Goal: Task Accomplishment & Management: Use online tool/utility

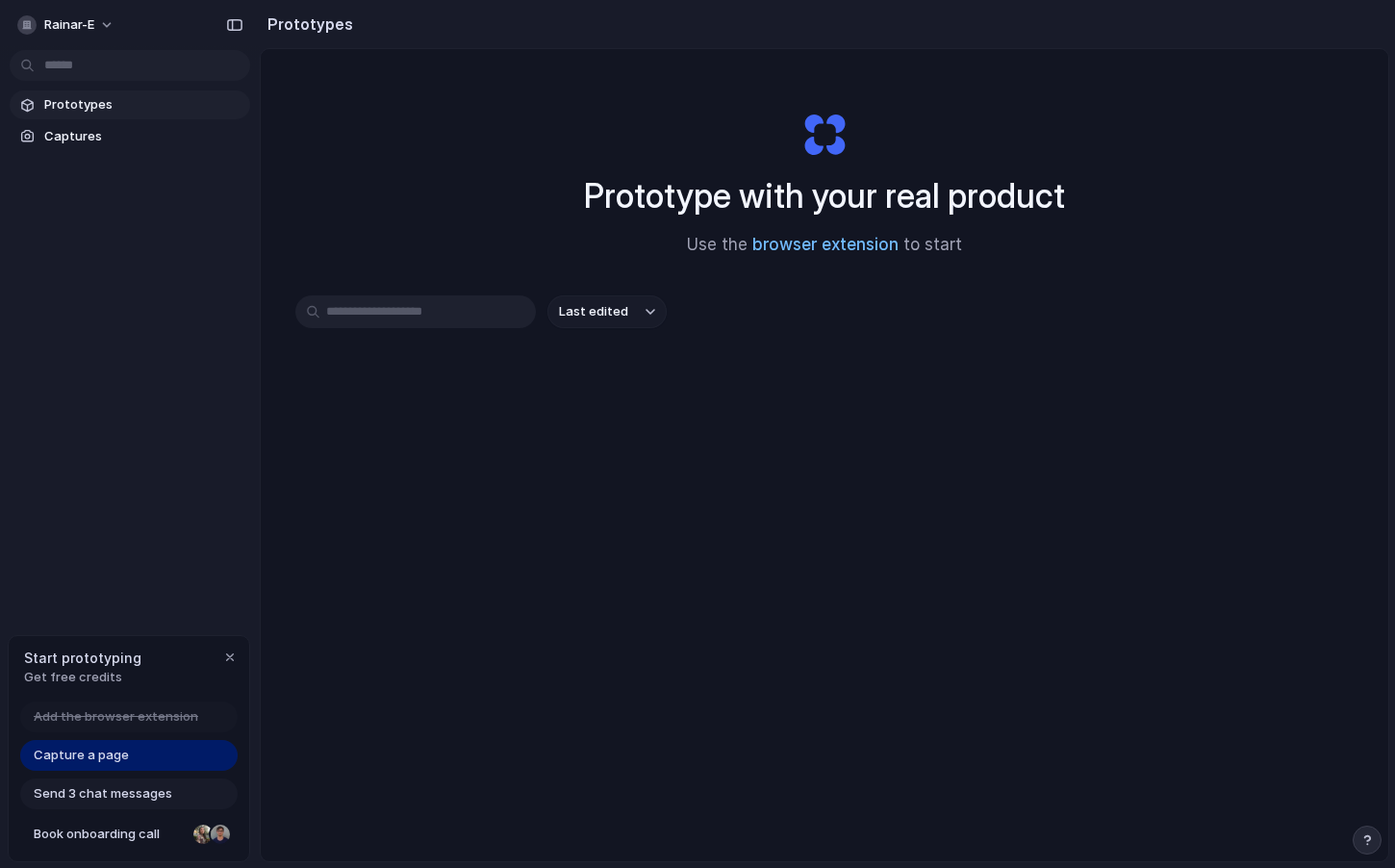
click at [826, 249] on link "browser extension" at bounding box center [824, 244] width 146 height 19
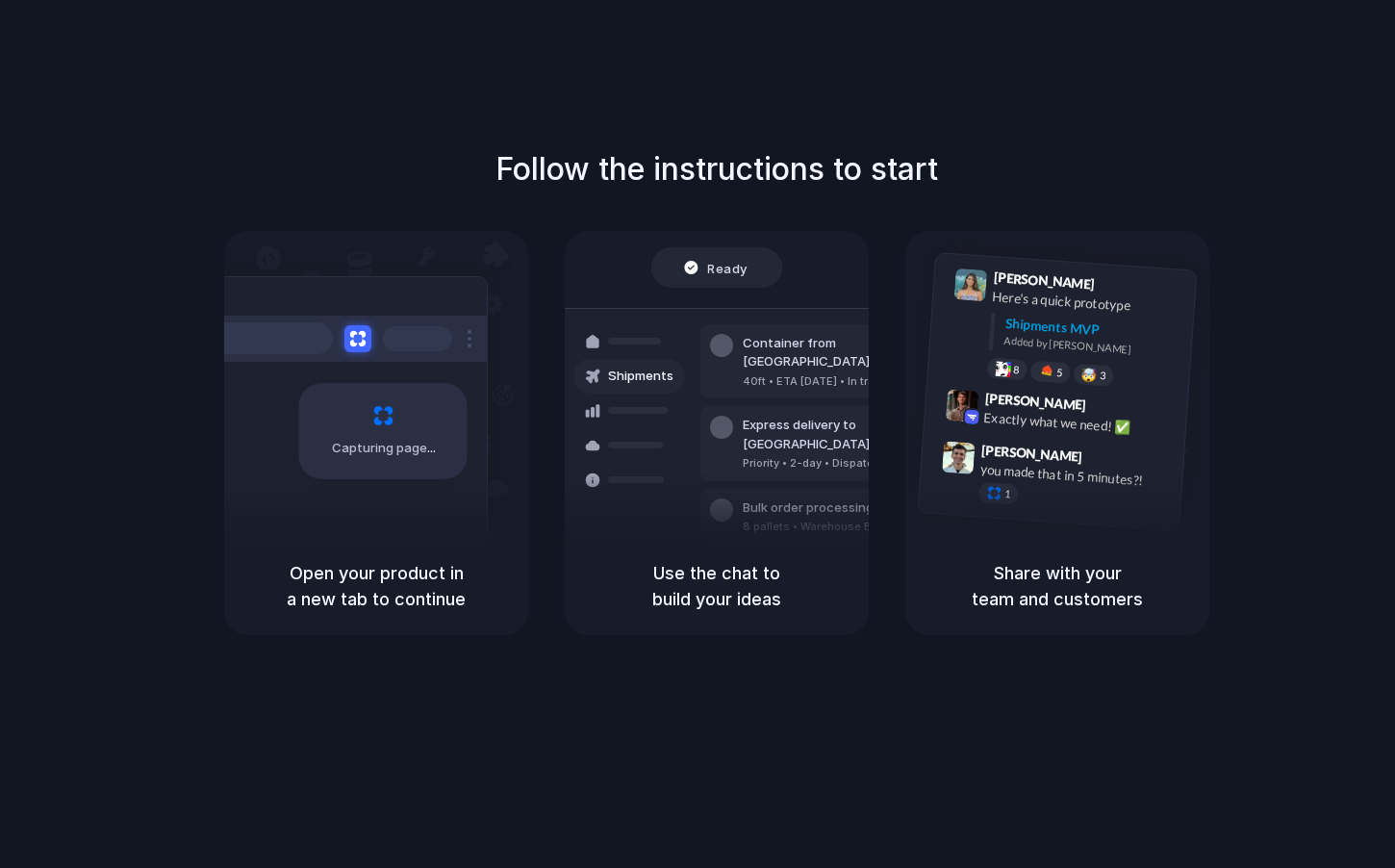
click at [698, 434] on div at bounding box center [698, 434] width 0 height 0
drag, startPoint x: 1182, startPoint y: 148, endPoint x: 1226, endPoint y: 148, distance: 44.0
click at [698, 434] on div at bounding box center [698, 434] width 0 height 0
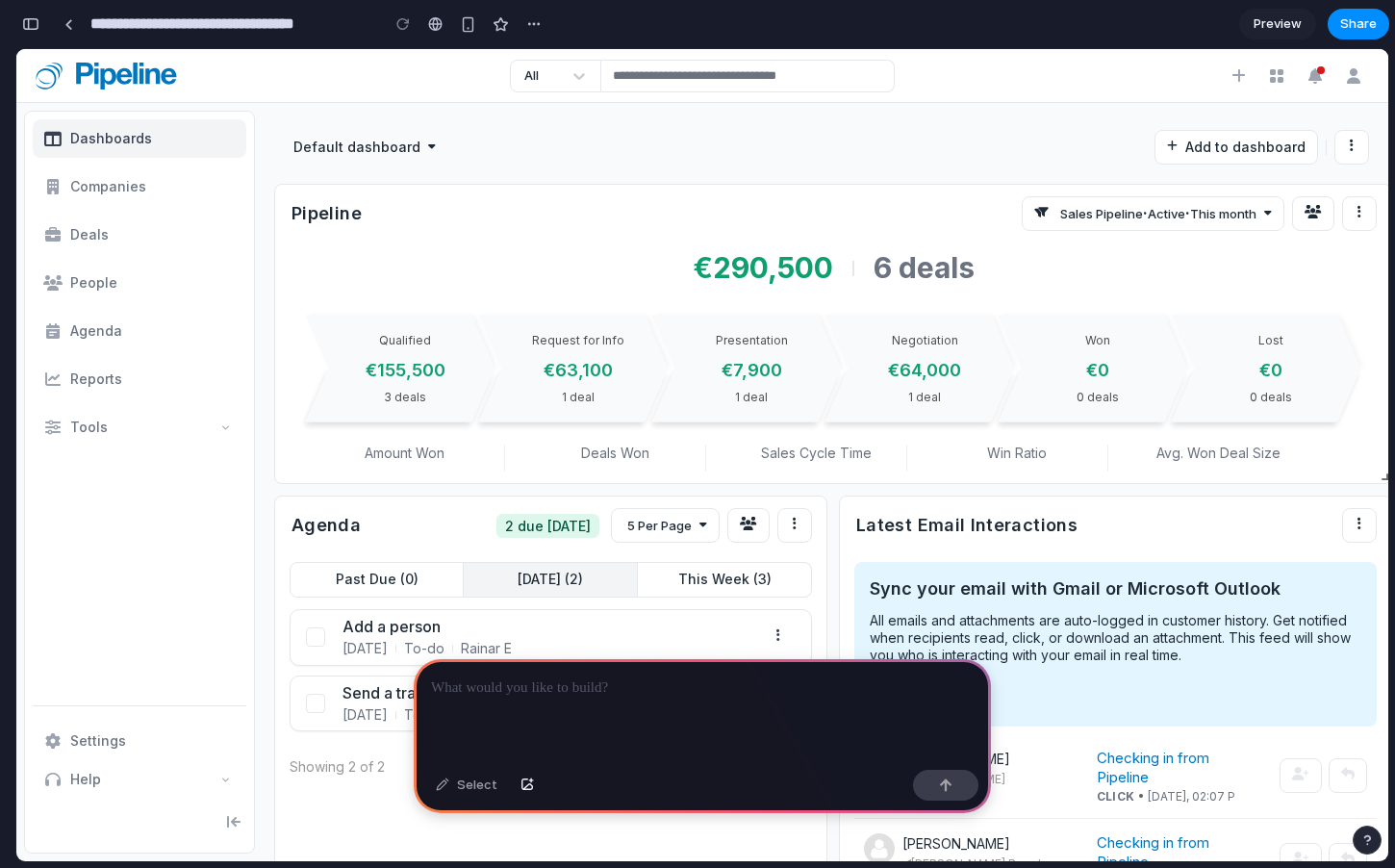
click at [587, 707] on div at bounding box center [702, 710] width 577 height 103
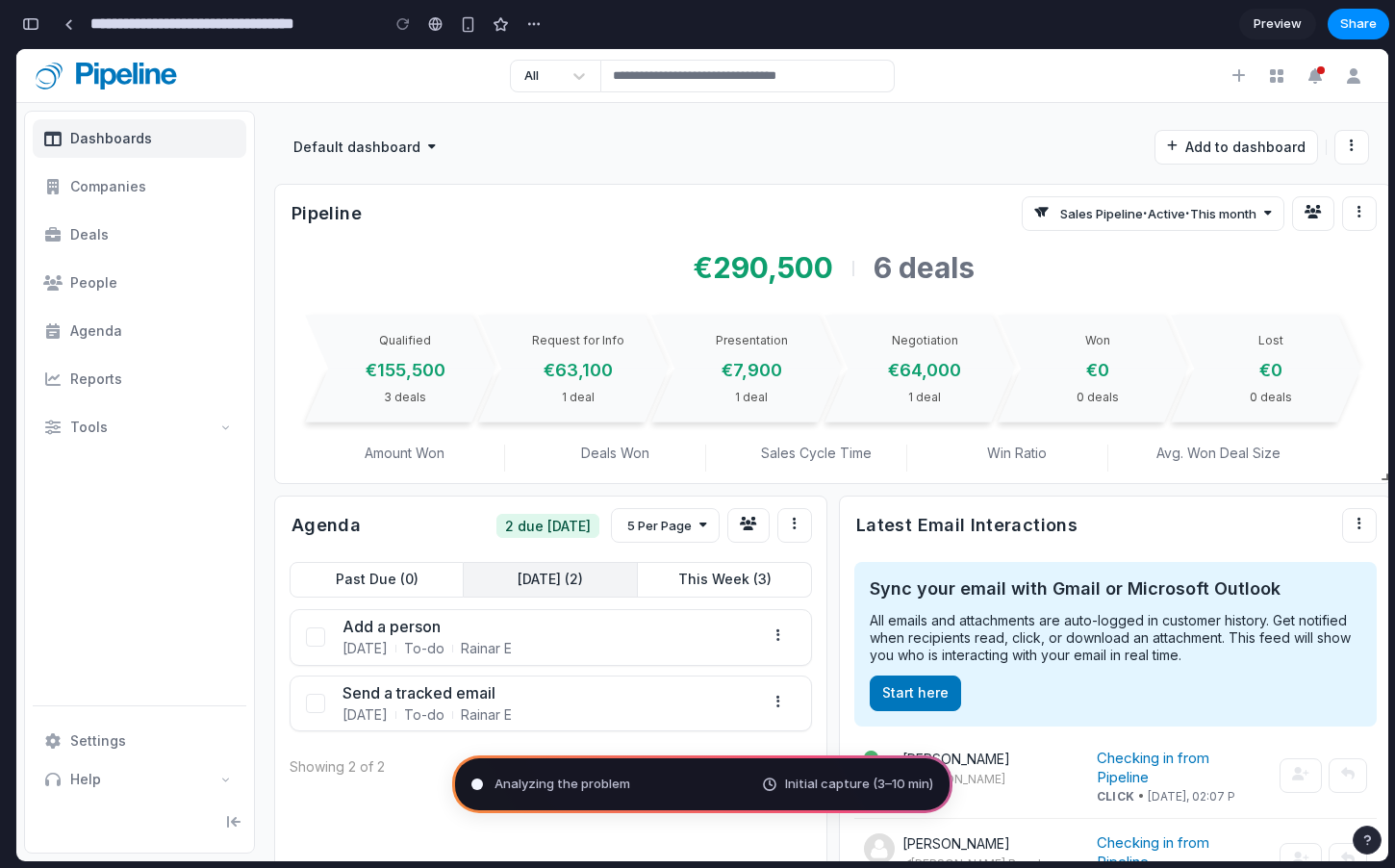
click at [360, 310] on div "Qualified €155,500 3 deals Request for Info €63,100 1 deal Presentation €7,900 …" at bounding box center [832, 437] width 1116 height 277
click at [368, 366] on div "€155,500" at bounding box center [405, 370] width 79 height 21
click at [90, 298] on link "People" at bounding box center [139, 283] width 213 height 39
click at [89, 352] on ul "Dashboards Companies Deals People Agenda Reports Tools" at bounding box center [139, 412] width 213 height 585
click at [90, 292] on link "People" at bounding box center [139, 283] width 213 height 39
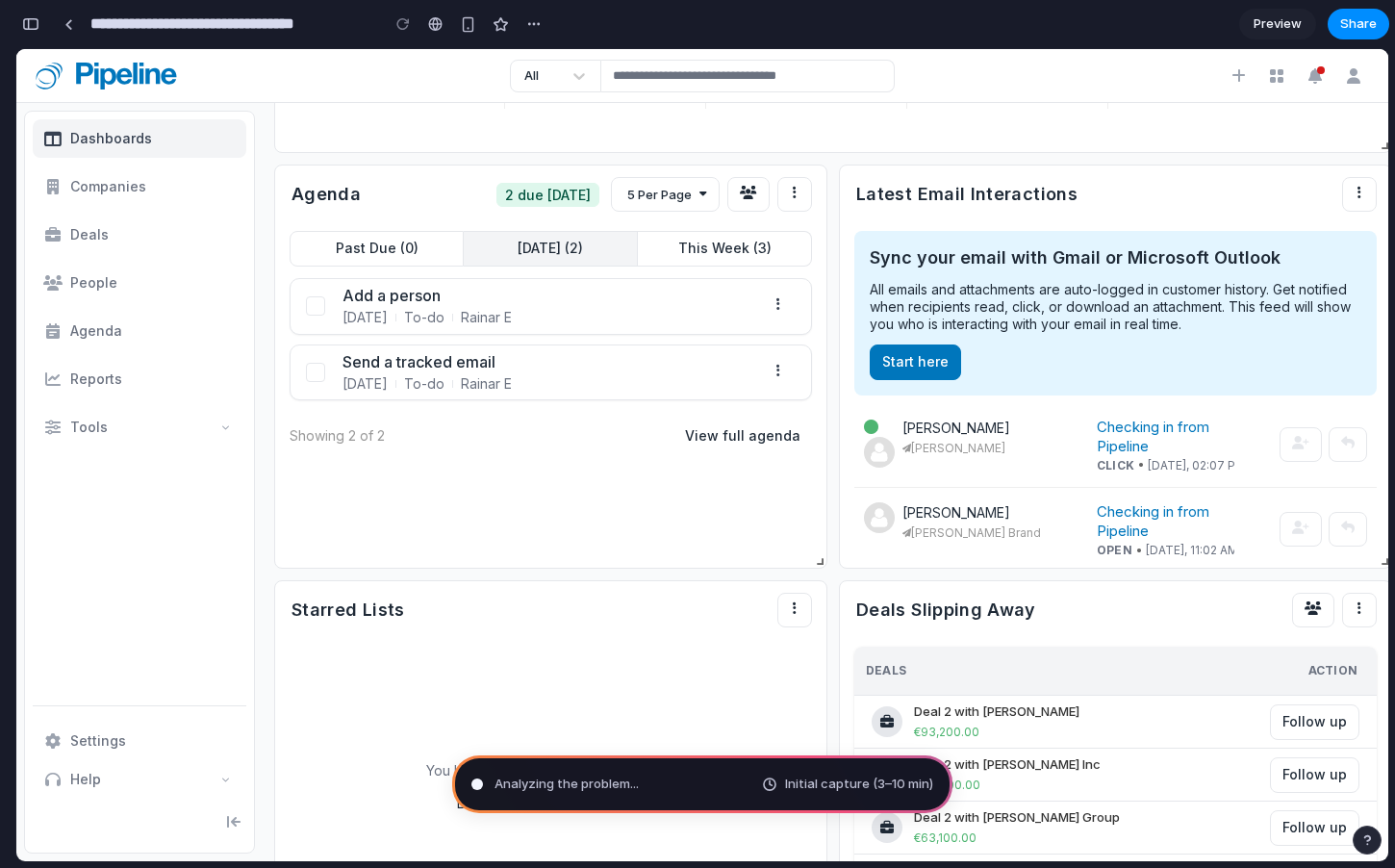
scroll to position [394, 0]
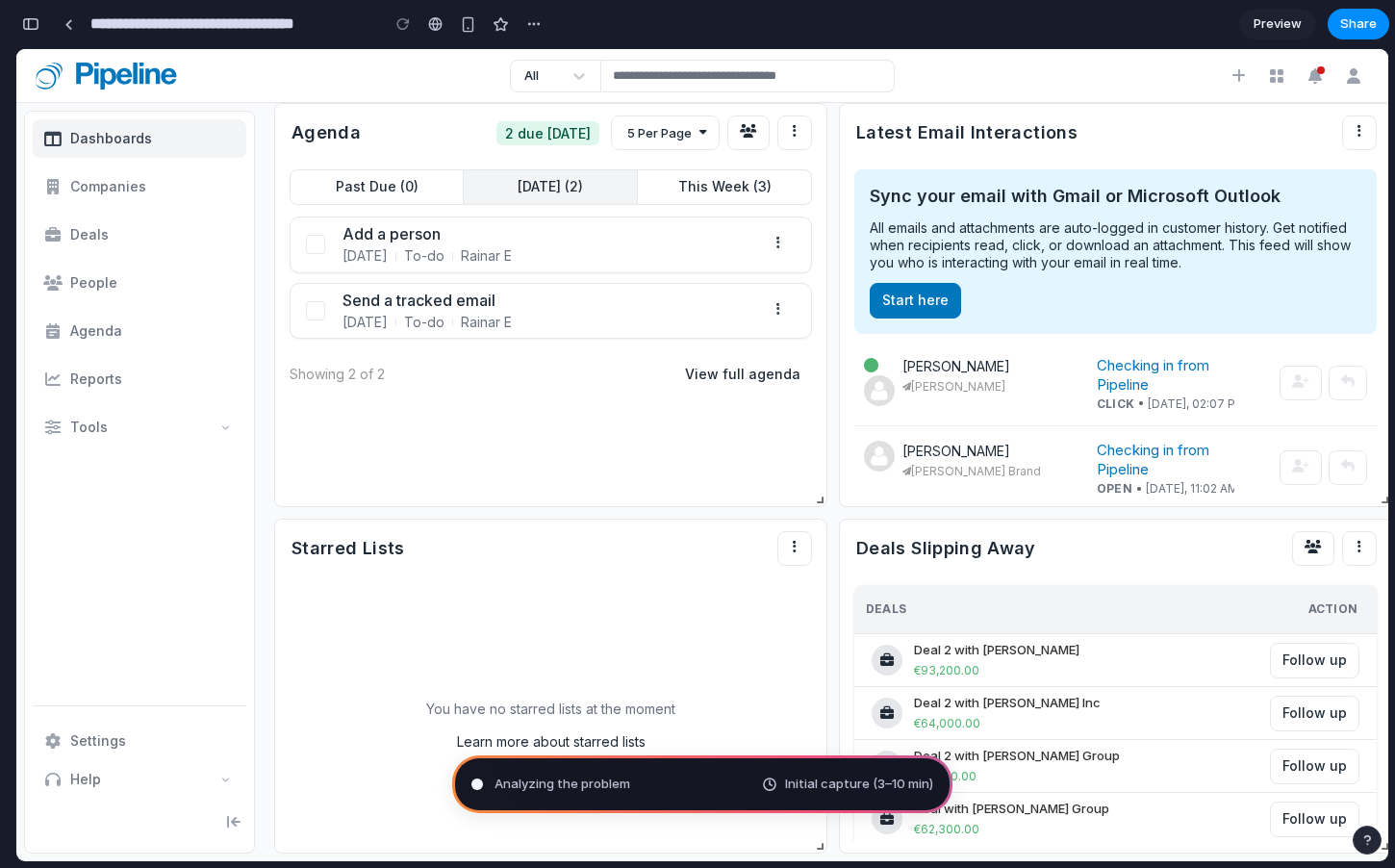
click at [399, 537] on h5 "Starred Lists" at bounding box center [347, 548] width 115 height 35
click at [958, 653] on div "Deal 2 with [PERSON_NAME]" at bounding box center [996, 650] width 166 height 20
click at [922, 438] on li "[PERSON_NAME] [PERSON_NAME] Brand Checking in from Pipeline Open [DATE], 11:02 …" at bounding box center [1115, 469] width 522 height 85
click at [921, 341] on ul "[PERSON_NAME] [PERSON_NAME] Checking in from Pipeline Click [DATE], 02:07 PM ​ …" at bounding box center [1115, 462] width 522 height 243
click at [921, 316] on div "Sync your email with Gmail or Microsoft Outlook All emails and attachments are …" at bounding box center [1115, 251] width 522 height 164
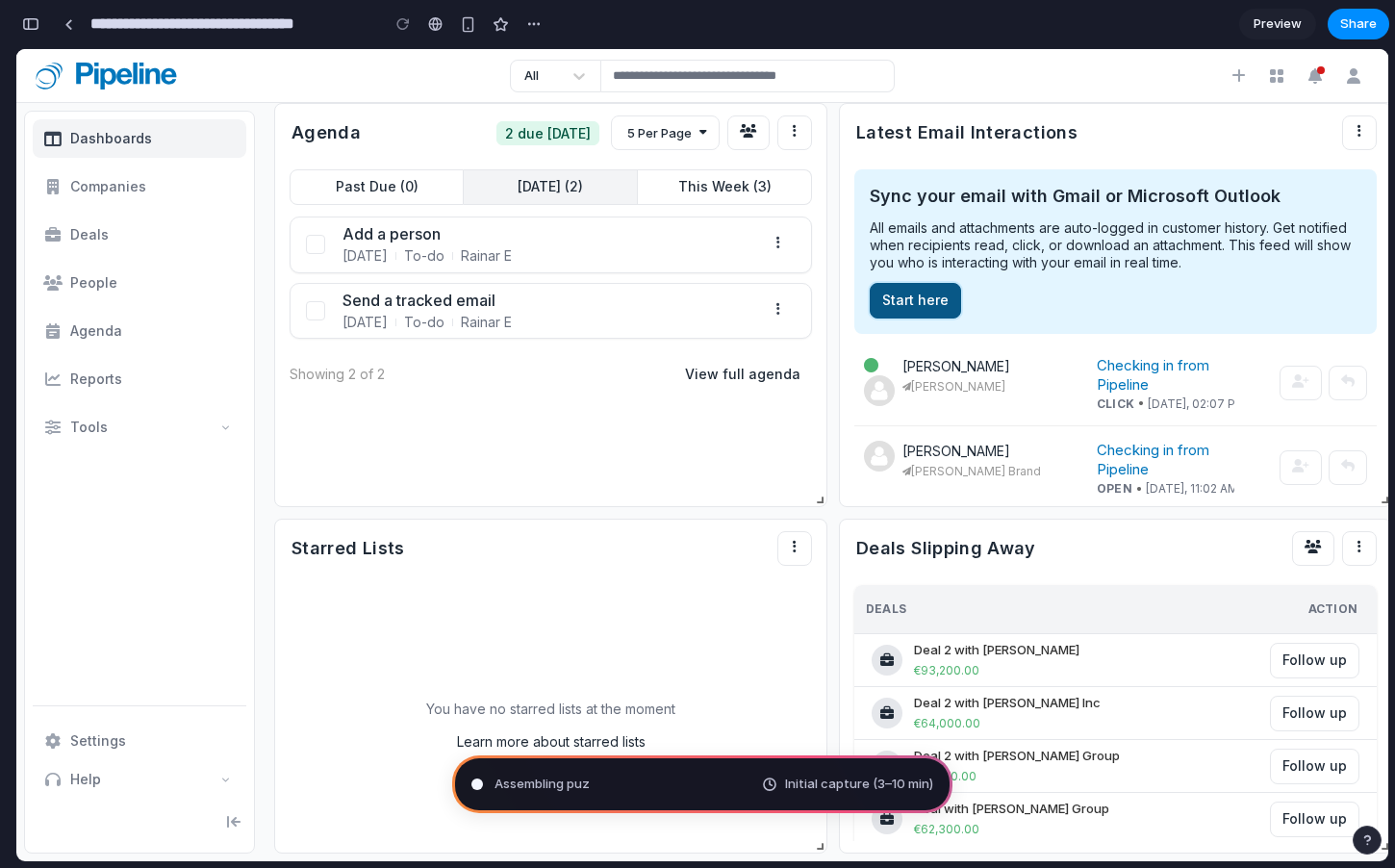
click at [908, 283] on button "Start here ​" at bounding box center [915, 300] width 91 height 35
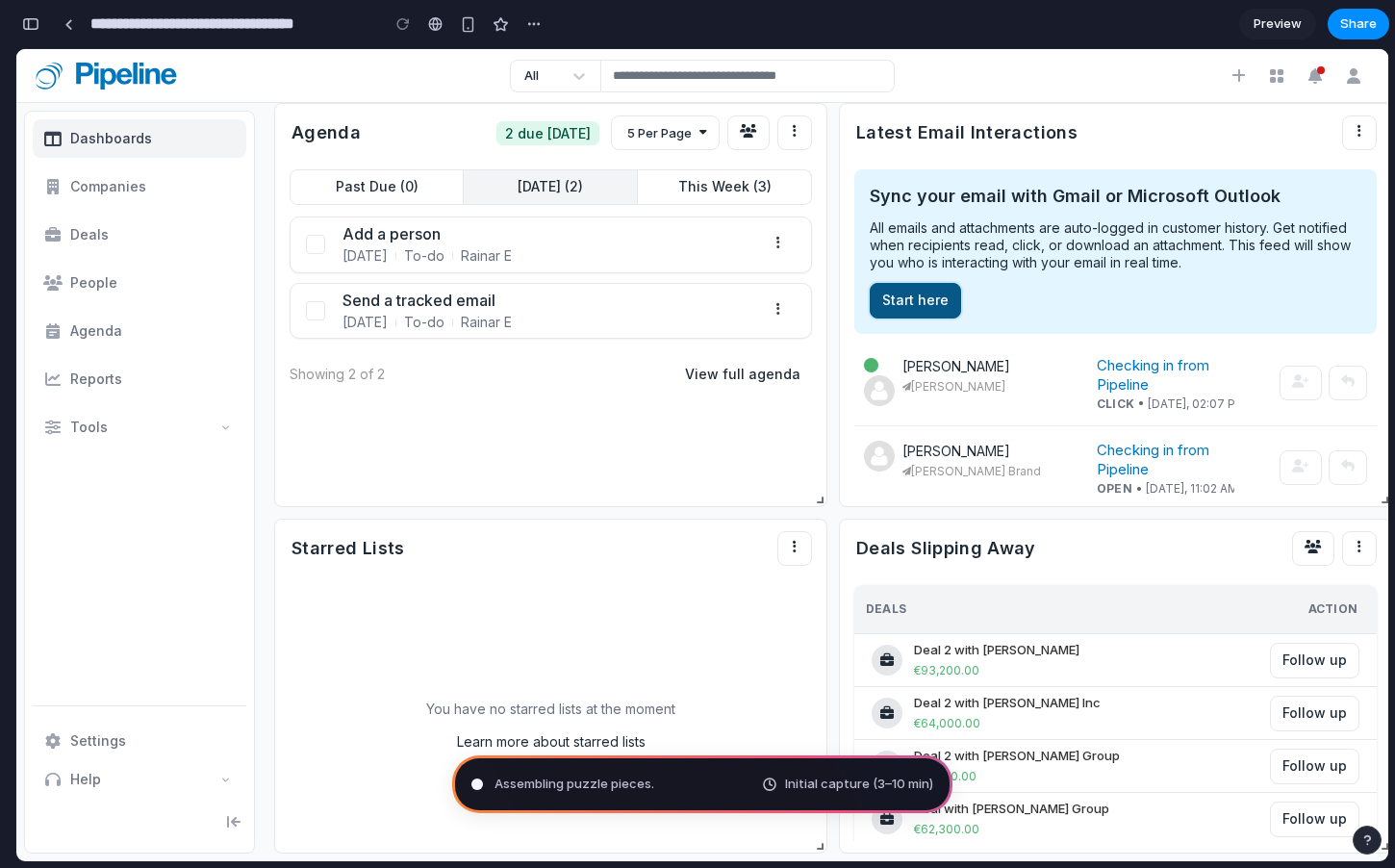
click at [908, 283] on button "Start here ​" at bounding box center [915, 300] width 91 height 35
drag, startPoint x: 908, startPoint y: 282, endPoint x: 554, endPoint y: 272, distance: 354.1
click at [554, 272] on div "Pipeline Sales Pipeline · Active · This month ​ ​ ​ €290,500 6 deals Qualified …" at bounding box center [821, 322] width 1094 height 1061
click at [554, 272] on div "Add a person [DATE] To-do Rainar E ​ Send a tracked email [DATE] To-do Rainar E…" at bounding box center [551, 309] width 522 height 185
click at [419, 226] on div "Add a person" at bounding box center [569, 234] width 453 height 19
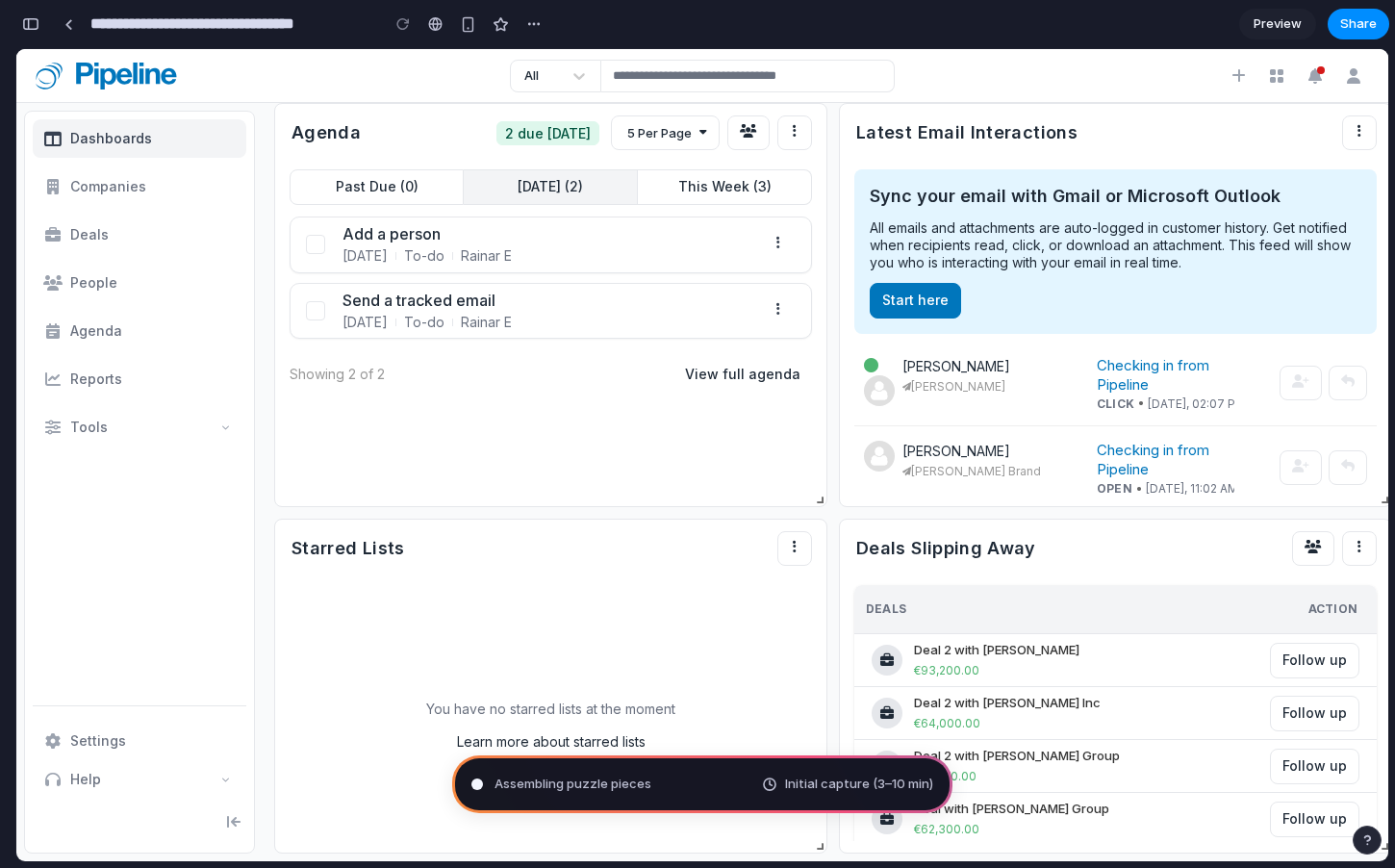
click at [790, 233] on div "​" at bounding box center [778, 244] width 50 height 34
click at [772, 243] on button "​" at bounding box center [778, 244] width 35 height 17
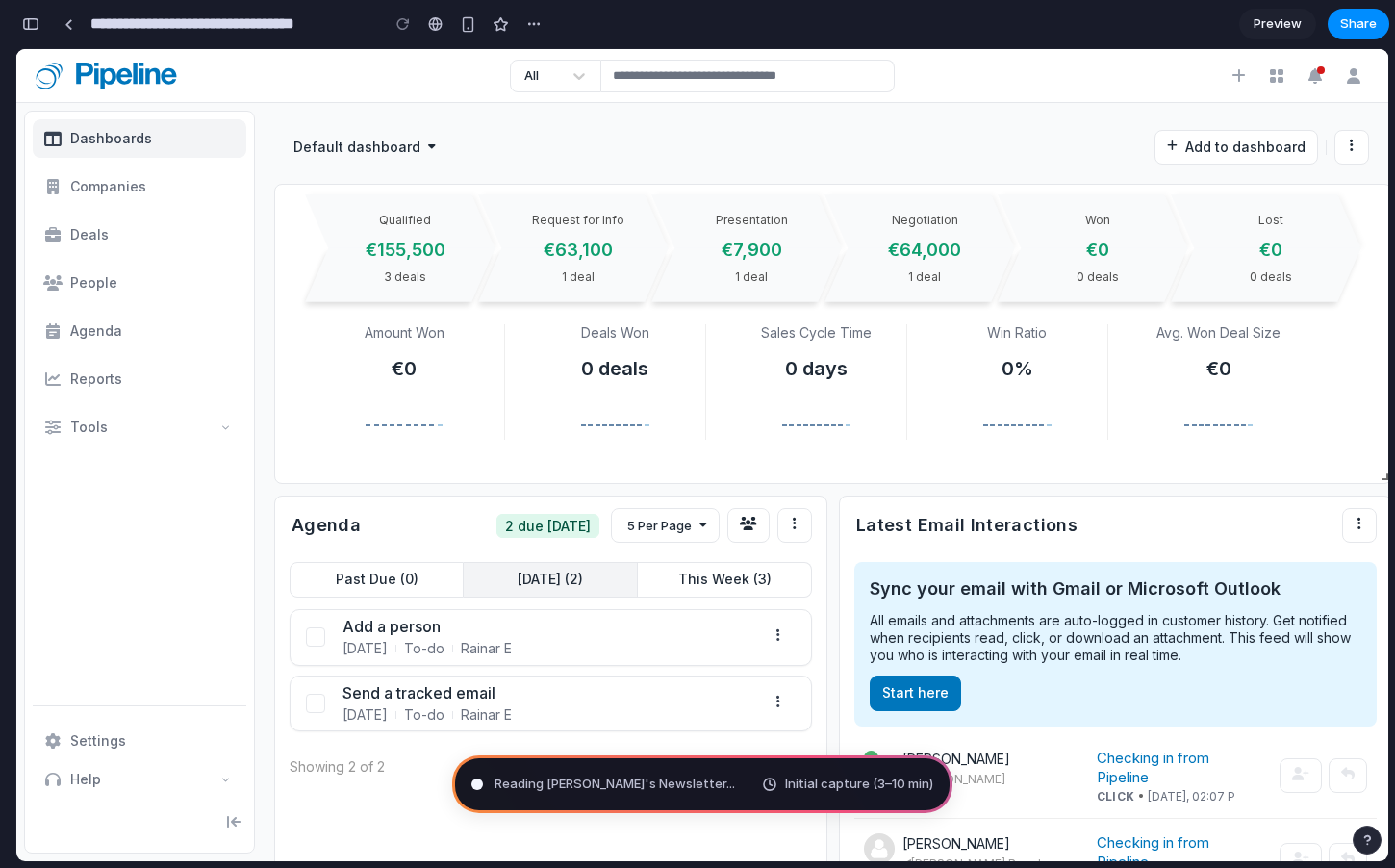
click at [607, 790] on span "Reading [PERSON_NAME]'s Newsletter ..." at bounding box center [614, 783] width 240 height 19
type input "**********"
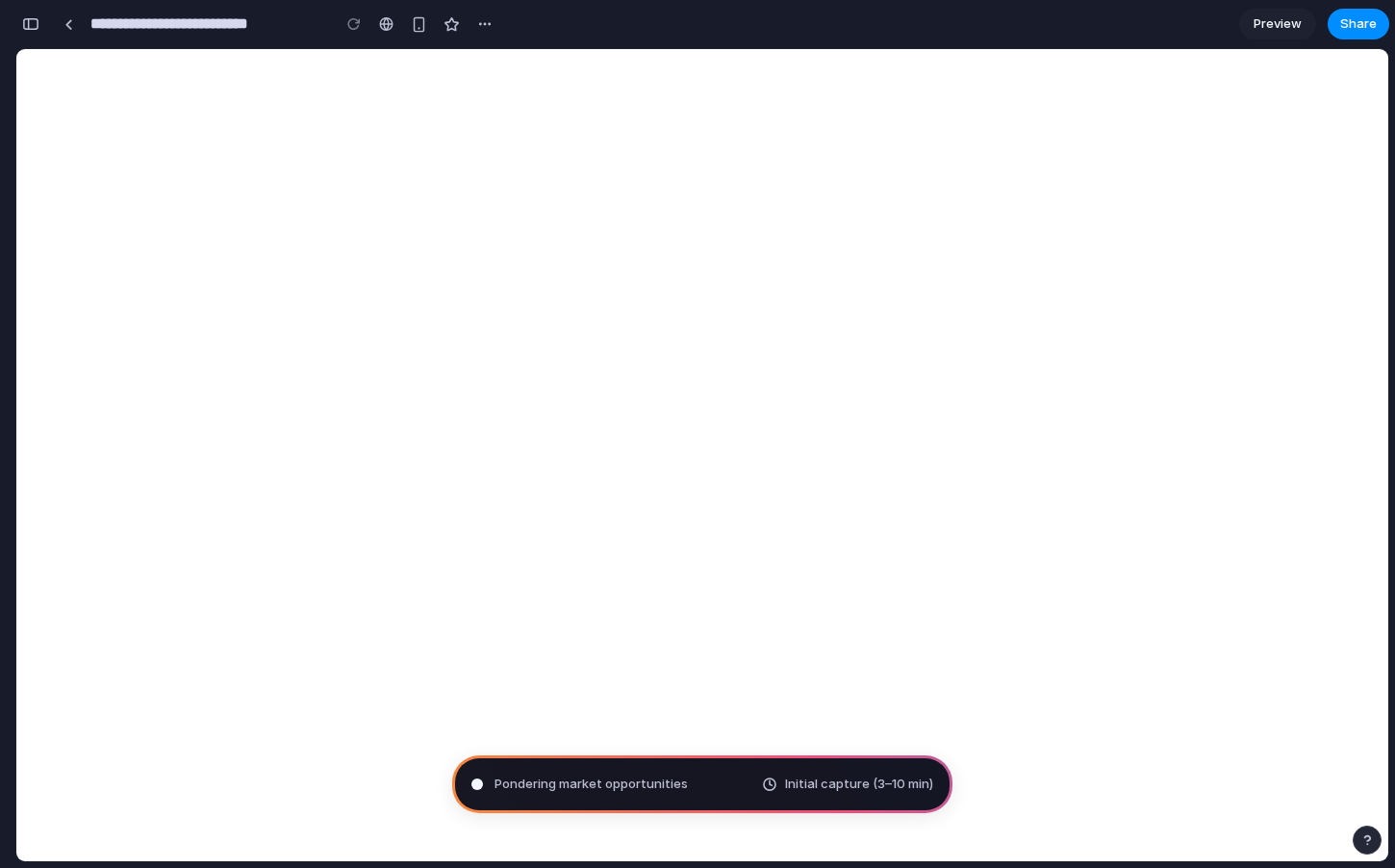
click at [561, 775] on span "Pondering market opportunities" at bounding box center [590, 783] width 193 height 19
click at [561, 775] on span "Pondering market opportunities ." at bounding box center [592, 783] width 196 height 19
click at [561, 775] on span "Pondering market opportunities .." at bounding box center [593, 783] width 199 height 19
click at [561, 775] on span "Pondering market opportuni ..." at bounding box center [583, 783] width 179 height 19
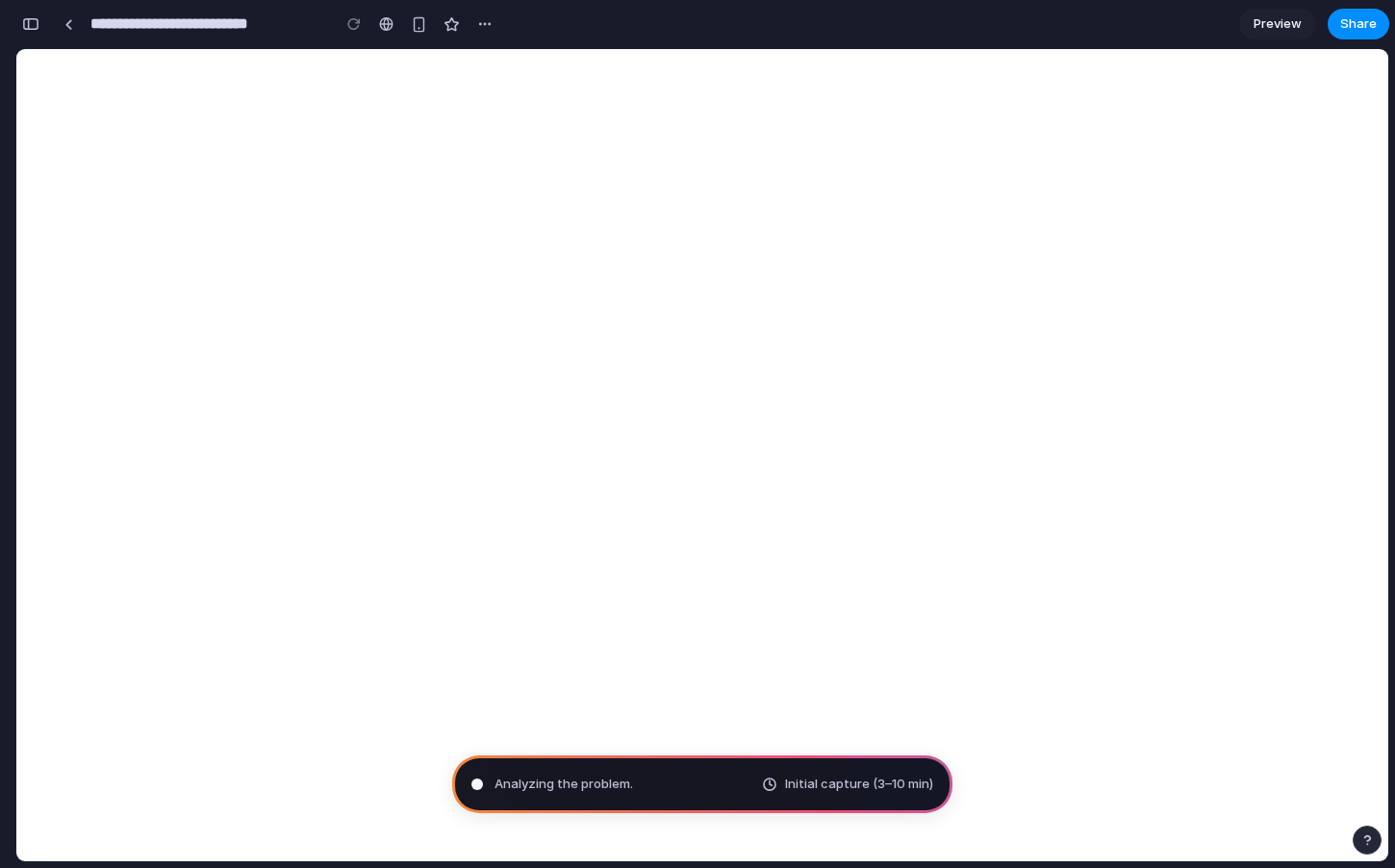
click at [40, 26] on button "button" at bounding box center [31, 24] width 31 height 31
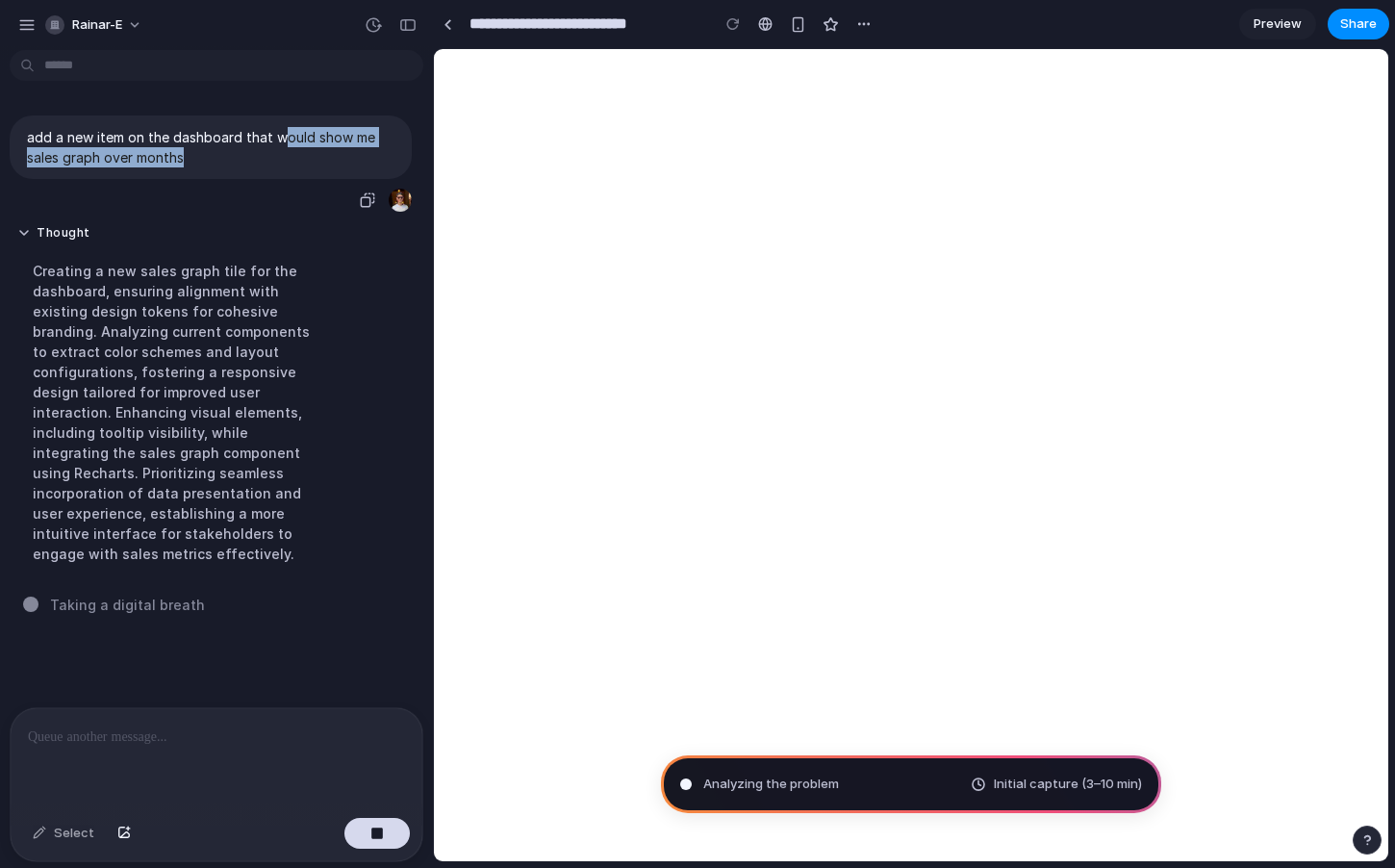
drag, startPoint x: 278, startPoint y: 139, endPoint x: 345, endPoint y: 157, distance: 69.4
click at [345, 157] on p "add a new item on the dashboard that would show me sales graph over months" at bounding box center [210, 147] width 367 height 41
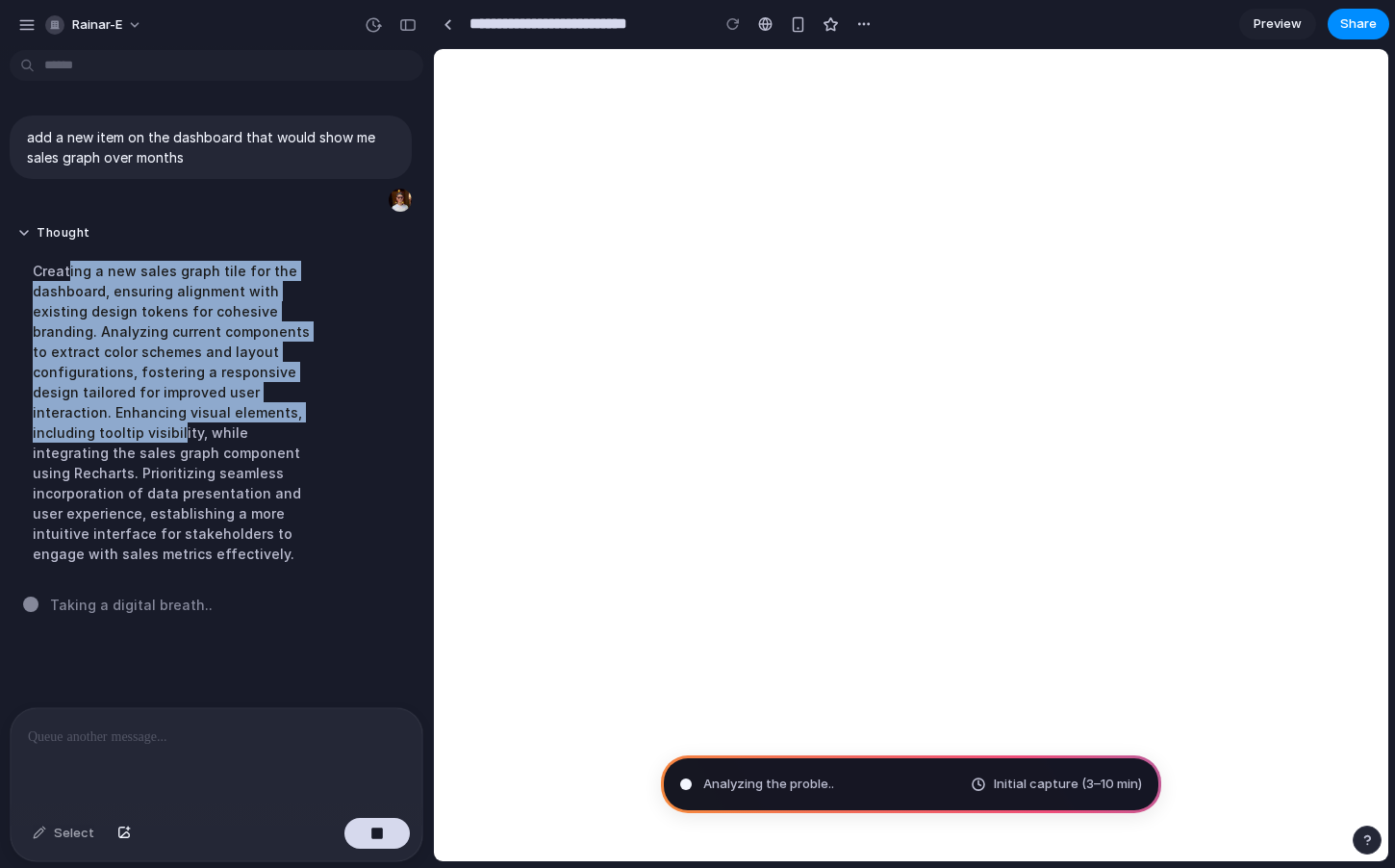
drag, startPoint x: 69, startPoint y: 269, endPoint x: 242, endPoint y: 417, distance: 227.7
click at [242, 417] on div "Creating a new sales graph tile for the dashboard, ensuring alignment with exis…" at bounding box center [178, 412] width 321 height 326
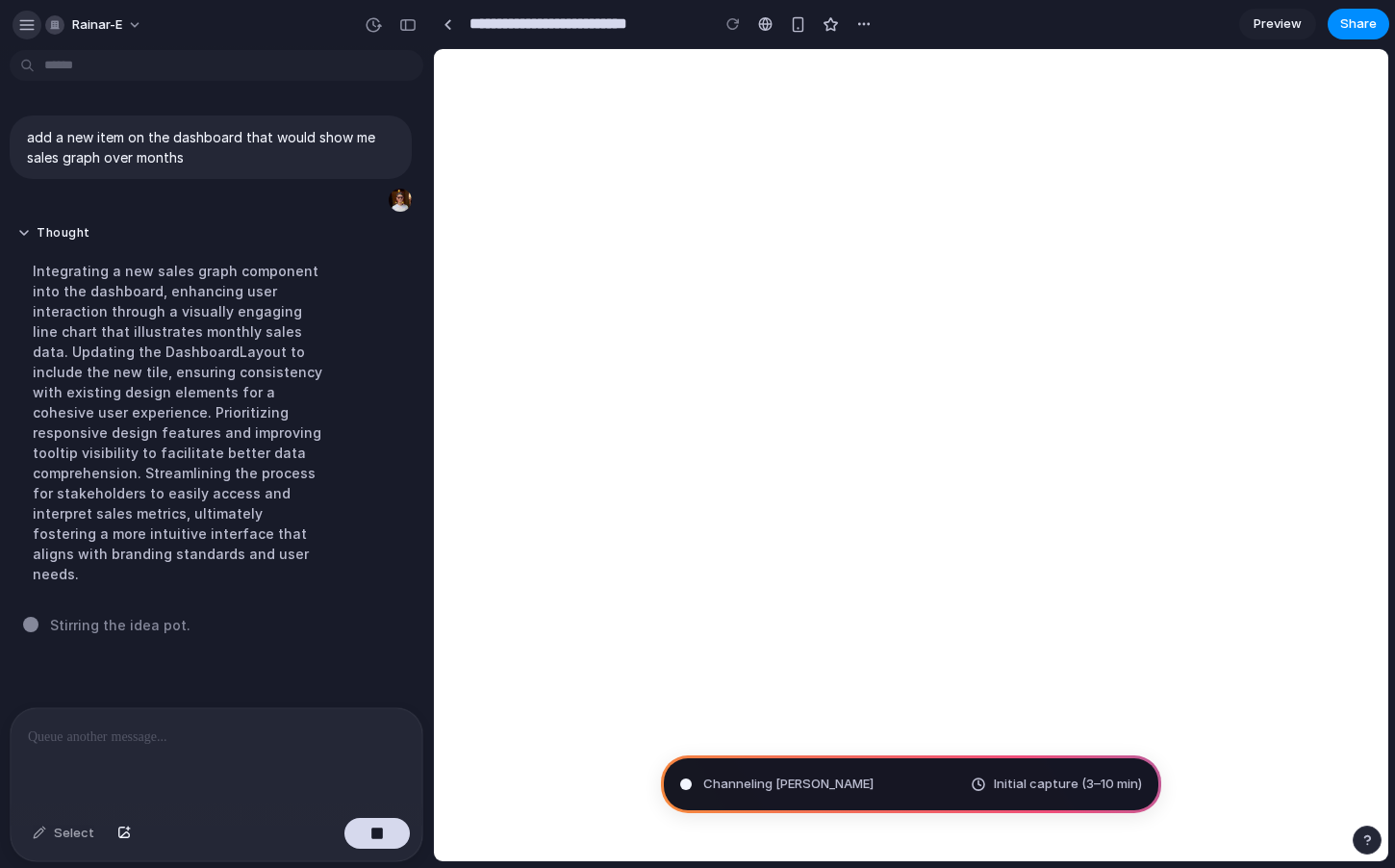
click at [34, 26] on div "button" at bounding box center [26, 24] width 17 height 17
click at [373, 104] on div "add a new item on the dashboard that would show me sales graph over months Thou…" at bounding box center [210, 353] width 422 height 507
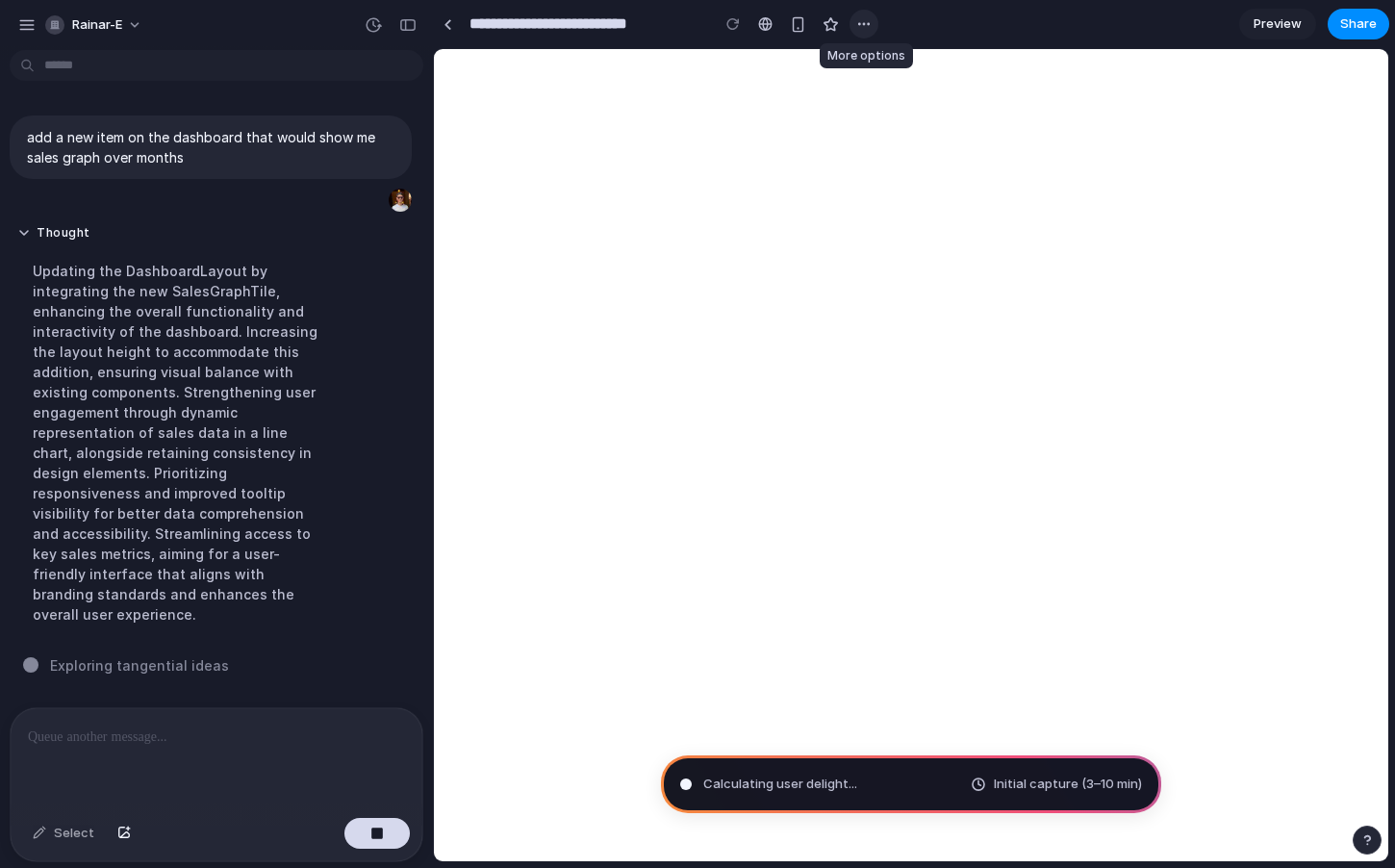
click at [853, 24] on button "button" at bounding box center [863, 24] width 29 height 29
click at [911, 19] on div "Duplicate Delete" at bounding box center [698, 434] width 1395 height 868
click at [1285, 35] on link "Preview" at bounding box center [1278, 24] width 77 height 31
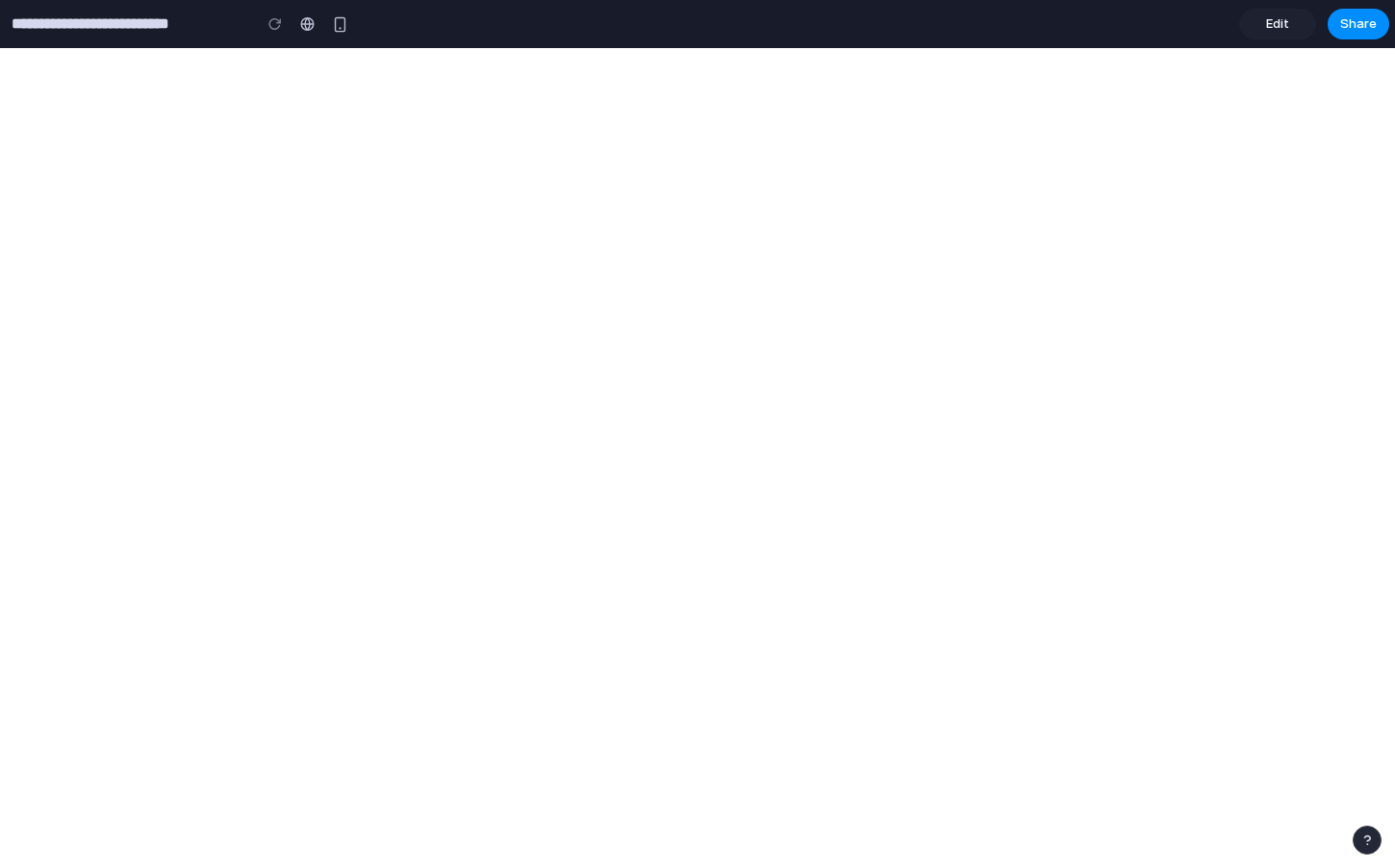
click at [1285, 32] on span "Edit" at bounding box center [1277, 24] width 23 height 19
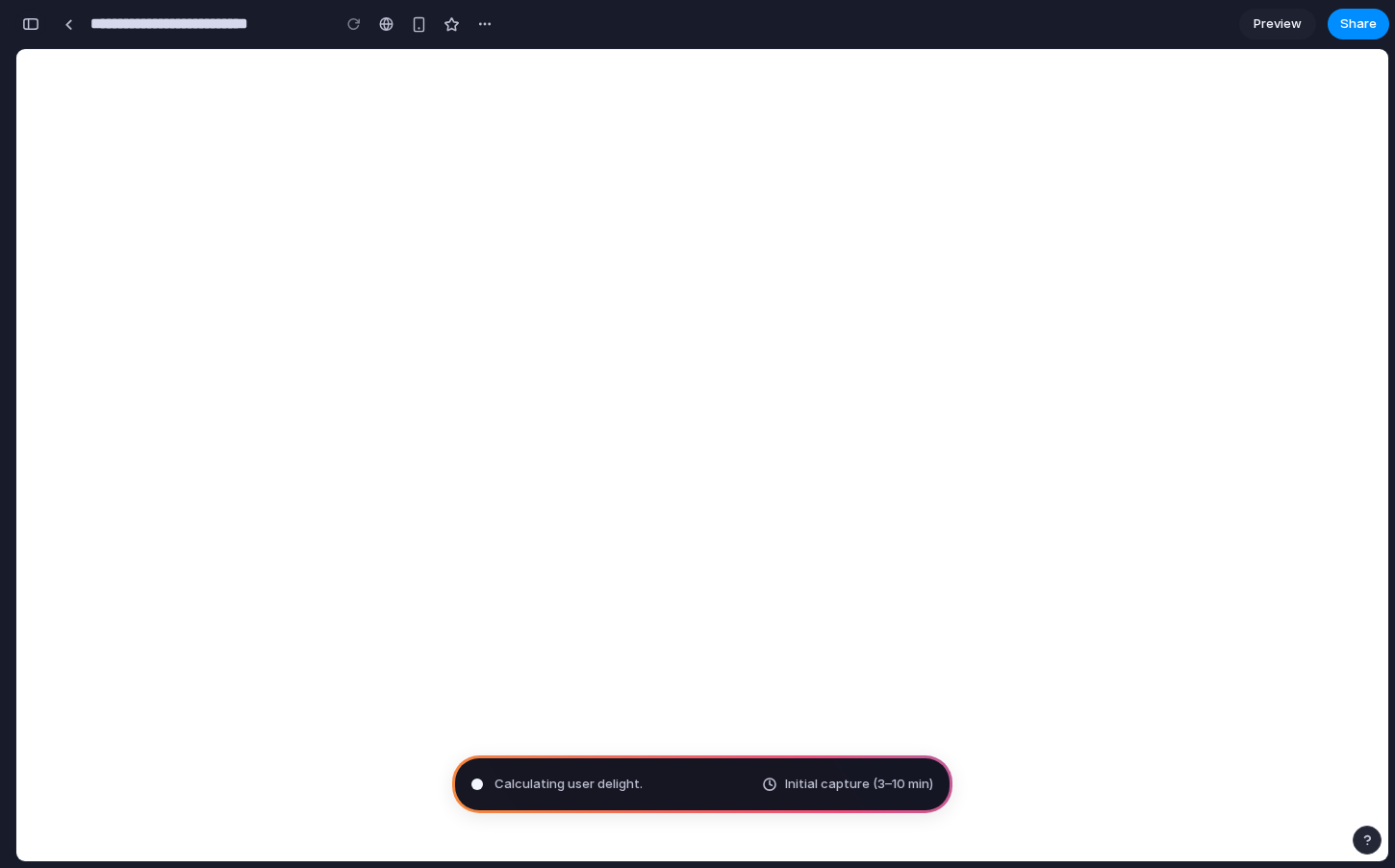
click at [28, 34] on button "button" at bounding box center [31, 24] width 31 height 31
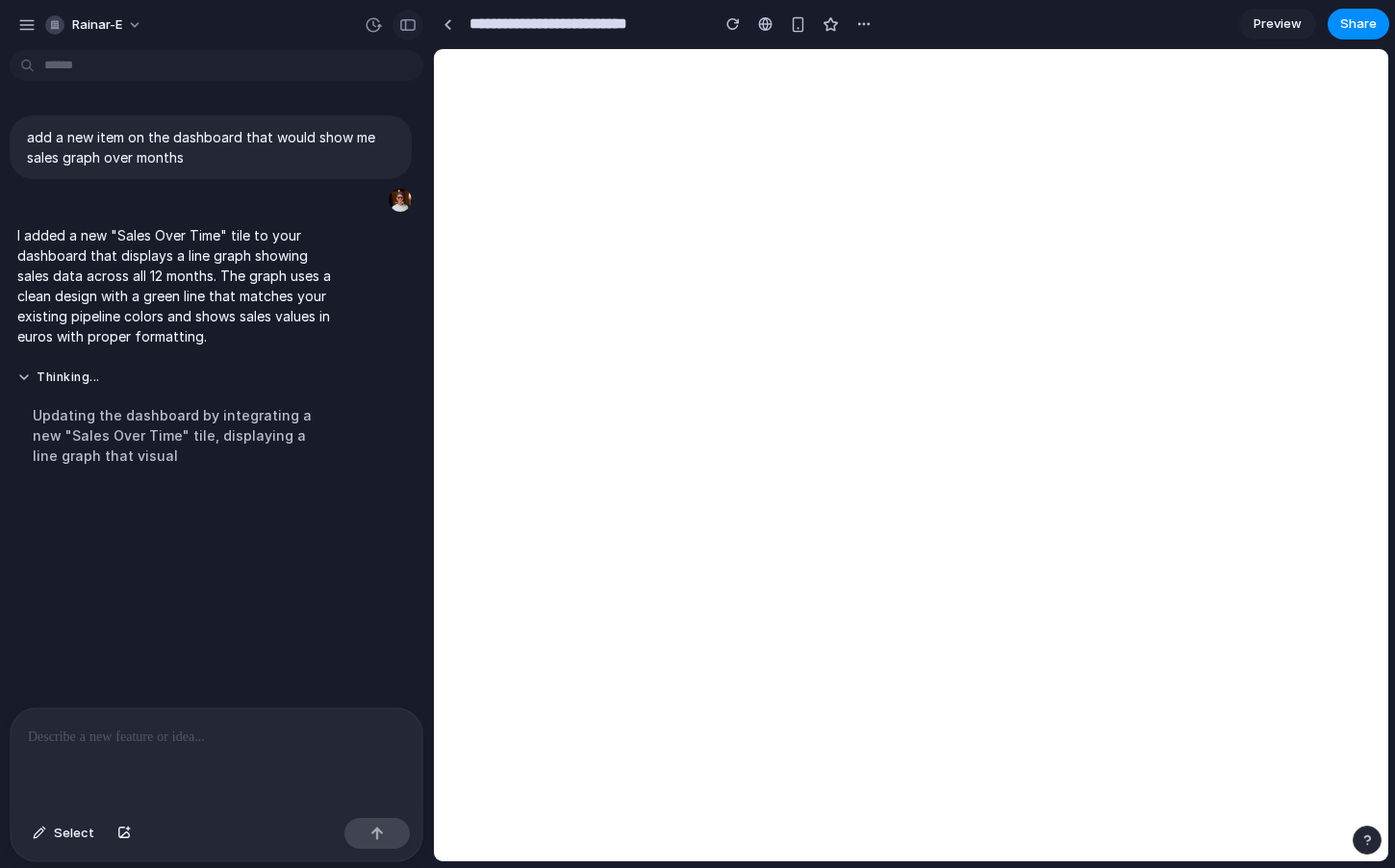
click at [411, 20] on div "button" at bounding box center [407, 25] width 17 height 14
